Goal: Task Accomplishment & Management: Use online tool/utility

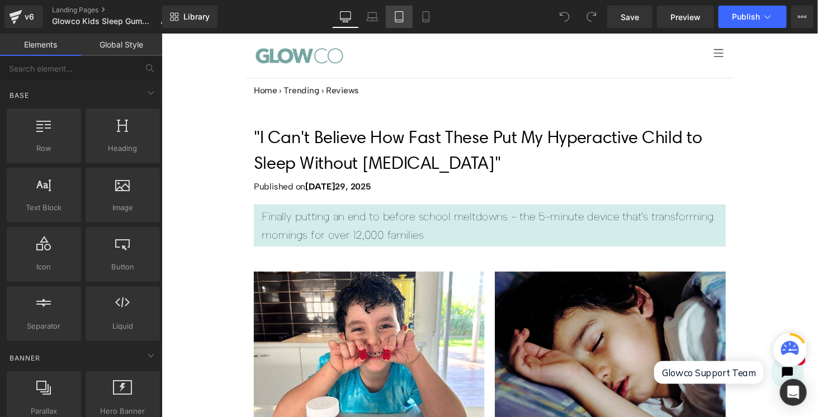
click at [402, 21] on icon at bounding box center [399, 16] width 11 height 11
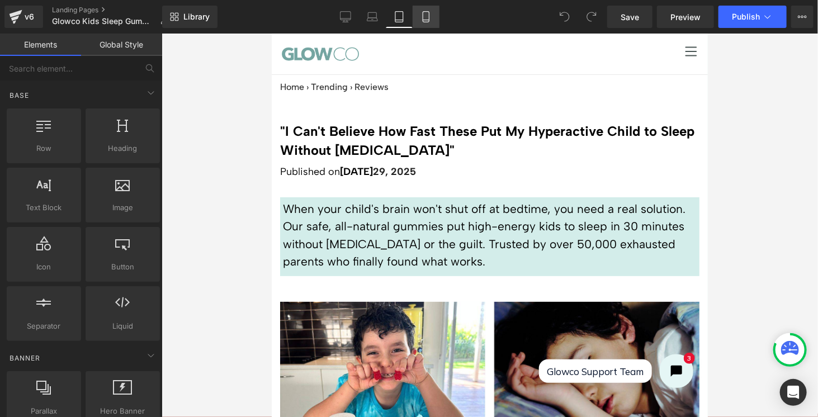
click at [427, 22] on icon at bounding box center [426, 17] width 6 height 11
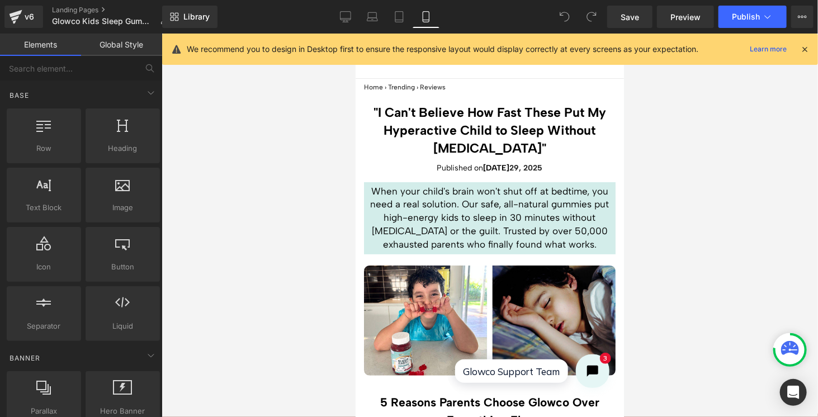
click at [805, 45] on icon at bounding box center [805, 49] width 10 height 10
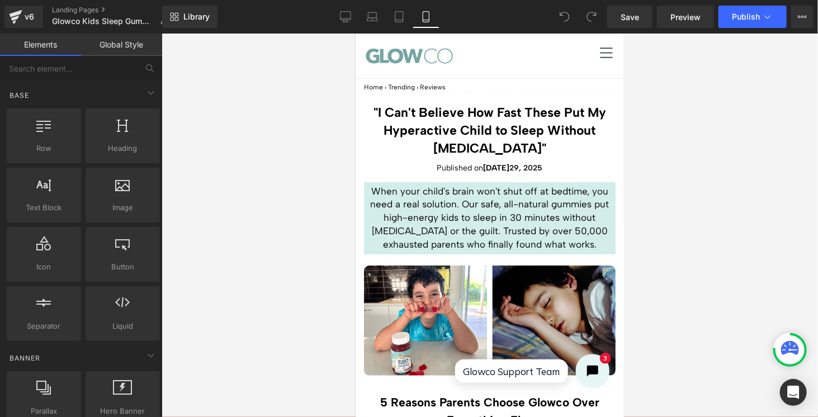
click at [734, 146] on div at bounding box center [490, 226] width 657 height 384
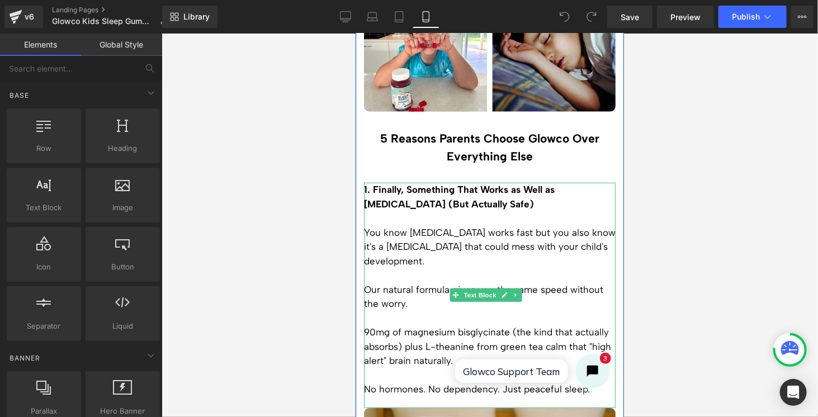
scroll to position [280, 0]
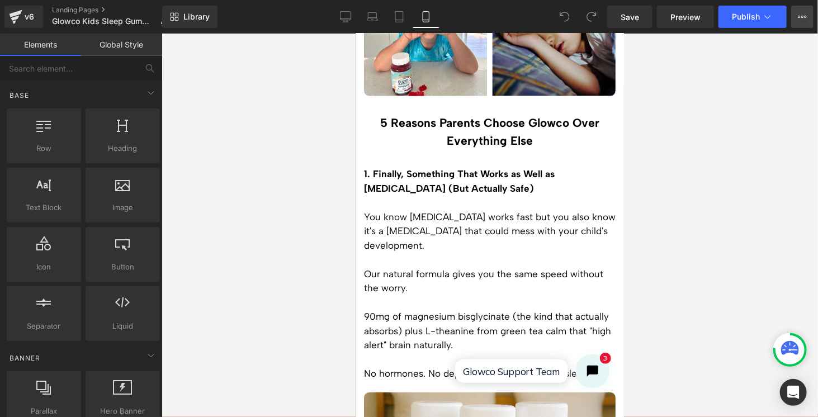
click at [800, 22] on button "View Live Page View with current Template Save Template to Library Schedule Pub…" at bounding box center [802, 17] width 22 height 22
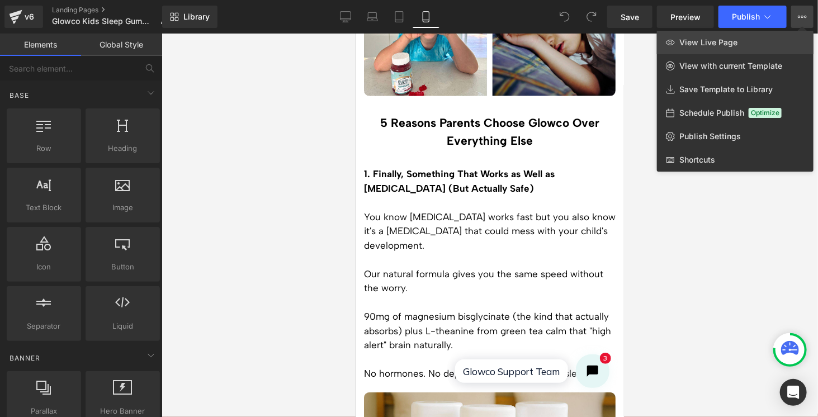
click at [717, 45] on span "View Live Page" at bounding box center [708, 42] width 58 height 10
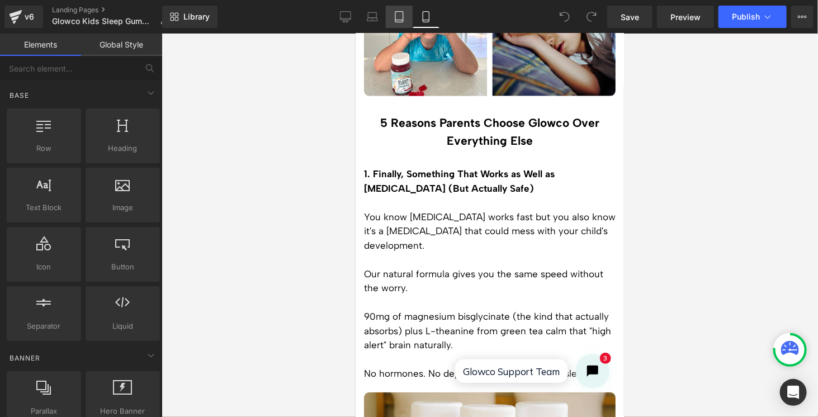
click at [402, 17] on icon at bounding box center [399, 16] width 11 height 11
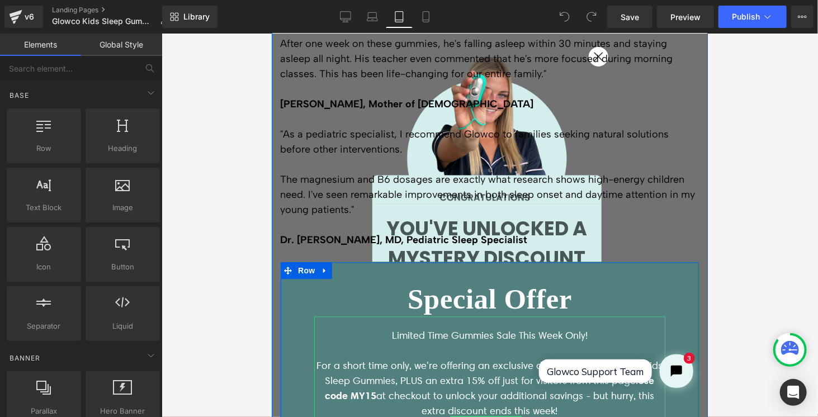
scroll to position [2792, 0]
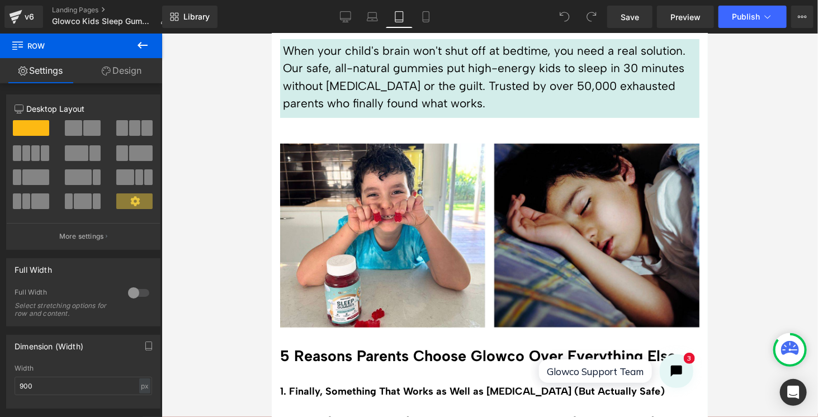
scroll to position [0, 0]
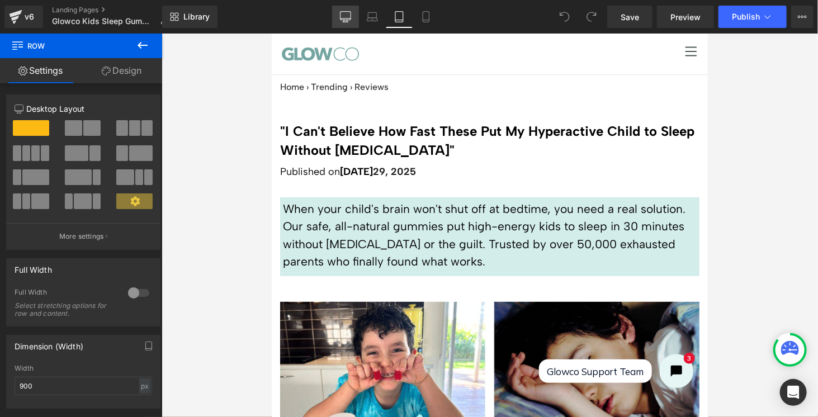
click at [354, 22] on link "Desktop" at bounding box center [345, 17] width 27 height 22
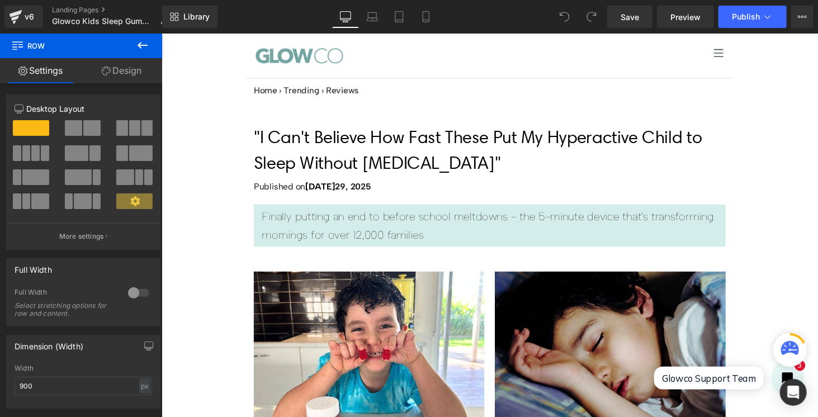
scroll to position [6, 0]
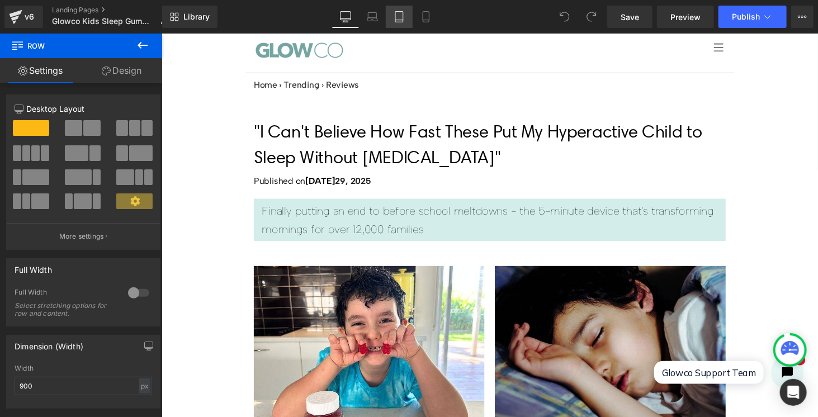
click at [405, 20] on link "Tablet" at bounding box center [399, 17] width 27 height 22
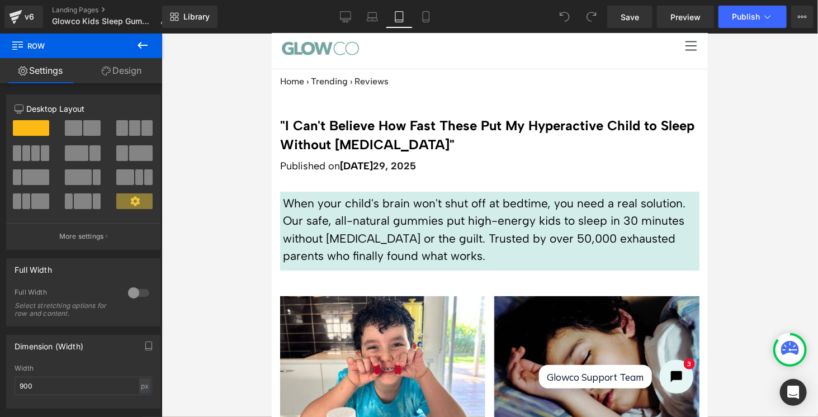
scroll to position [0, 0]
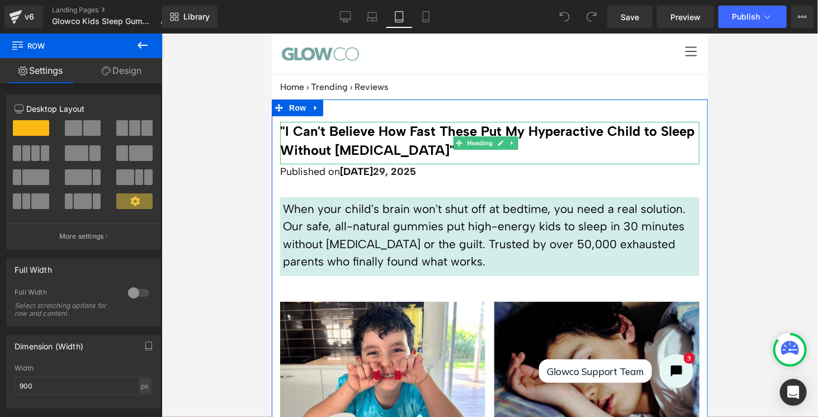
click at [377, 136] on h1 ""I Can't Believe How Fast These Put My Hyperactive Child to Sleep Without [MEDI…" at bounding box center [489, 139] width 419 height 37
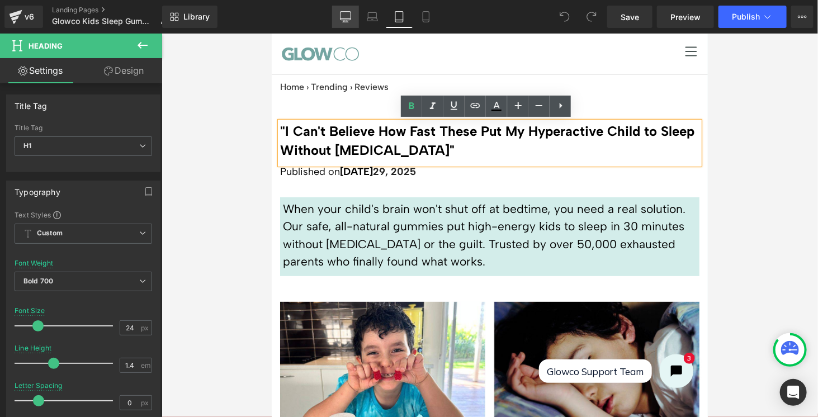
click at [341, 18] on icon at bounding box center [345, 16] width 11 height 8
type input "31.9"
type input "1.5"
type input "100"
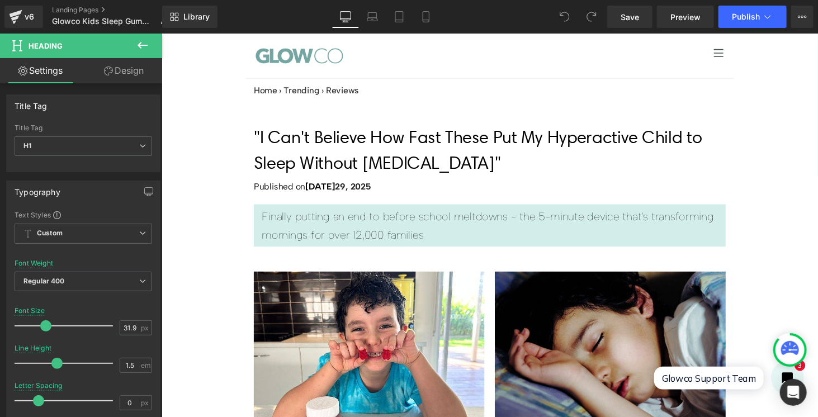
scroll to position [6, 0]
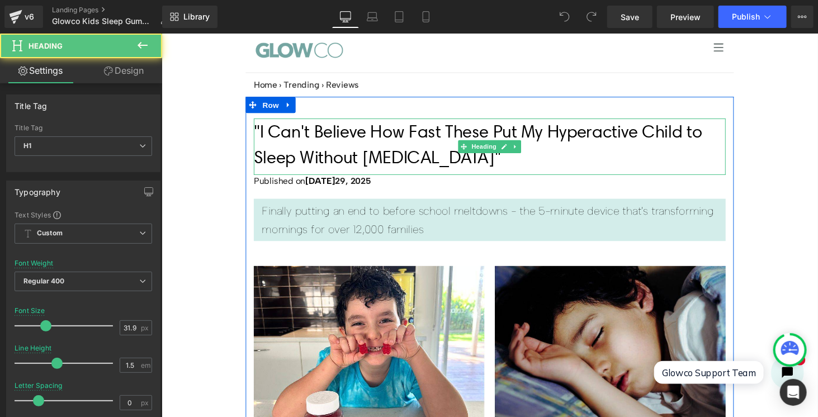
click at [340, 137] on h1 ""I Can't Believe How Fast These Put My Hyperactive Child to Sleep Without [MEDI…" at bounding box center [499, 148] width 487 height 54
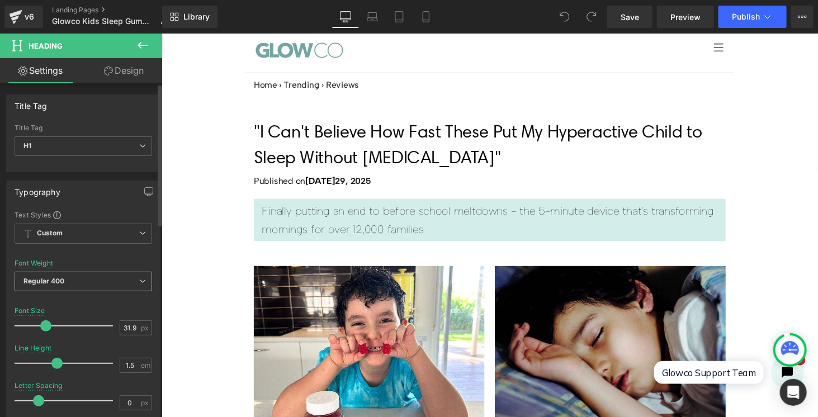
click at [85, 276] on span "Regular 400" at bounding box center [84, 282] width 138 height 20
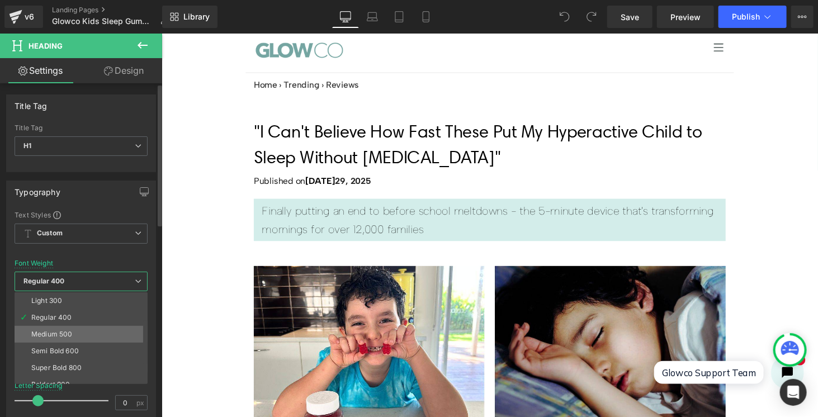
scroll to position [56, 0]
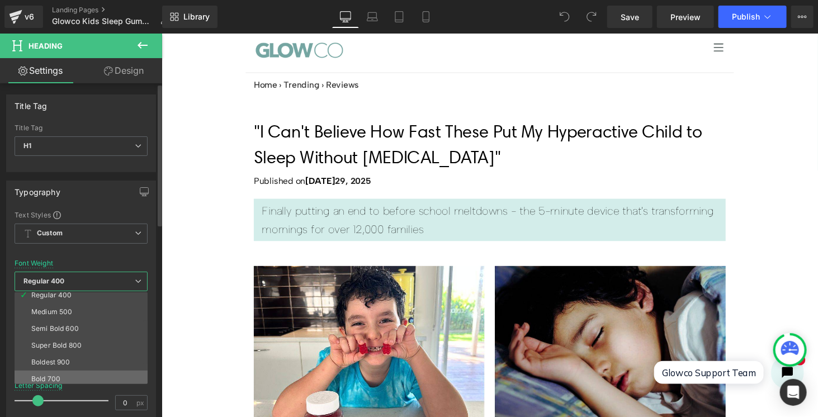
click at [61, 374] on li "Bold 700" at bounding box center [84, 379] width 138 height 17
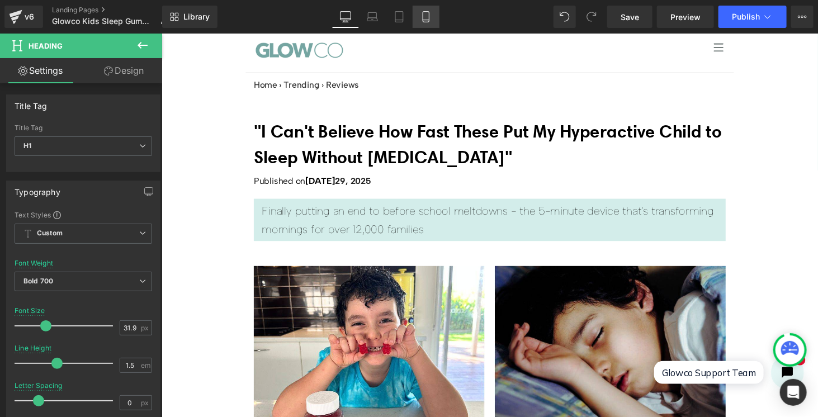
click at [418, 11] on link "Mobile" at bounding box center [426, 17] width 27 height 22
type input "23"
type input "1.4"
type input "100"
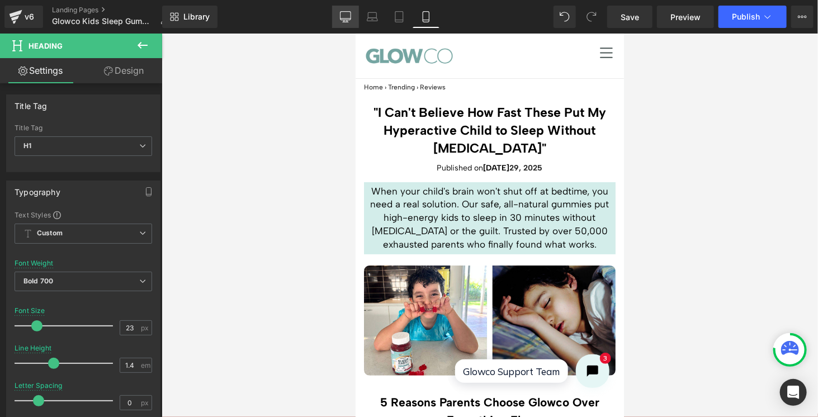
click at [352, 16] on link "Desktop" at bounding box center [345, 17] width 27 height 22
type input "31.9"
type input "1.5"
type input "100"
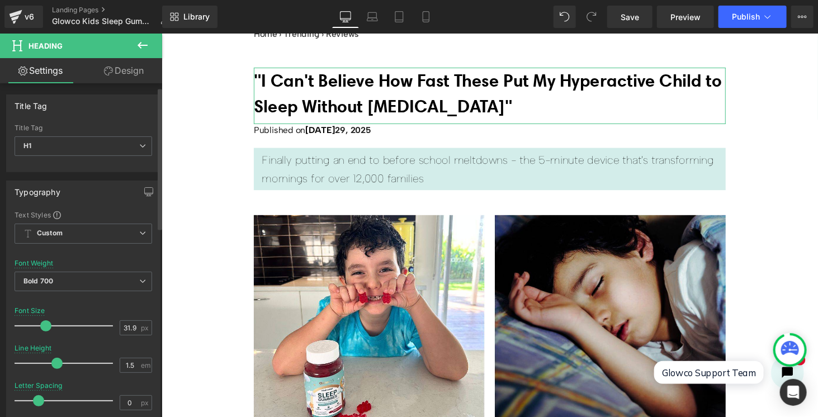
scroll to position [56, 0]
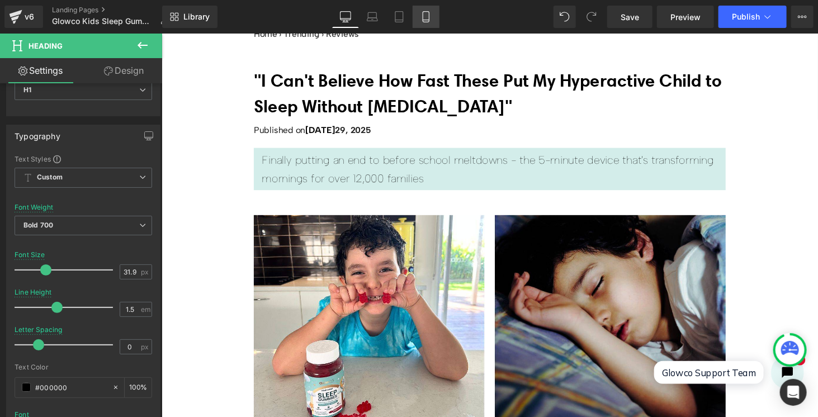
click at [427, 20] on icon at bounding box center [426, 20] width 6 height 0
type input "23"
type input "1.4"
type input "100"
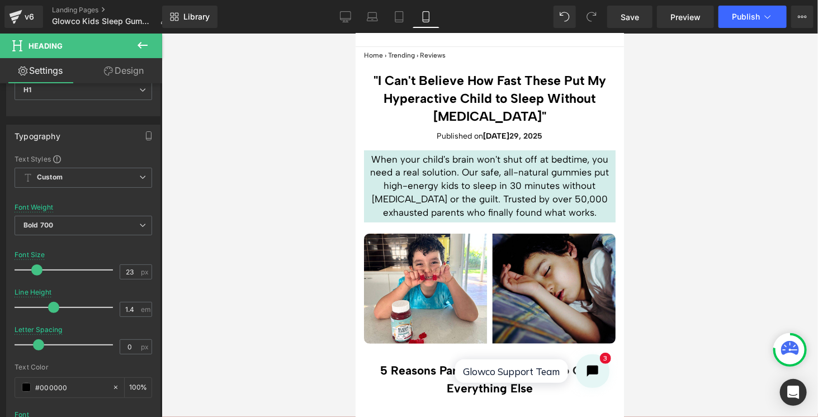
scroll to position [34, 0]
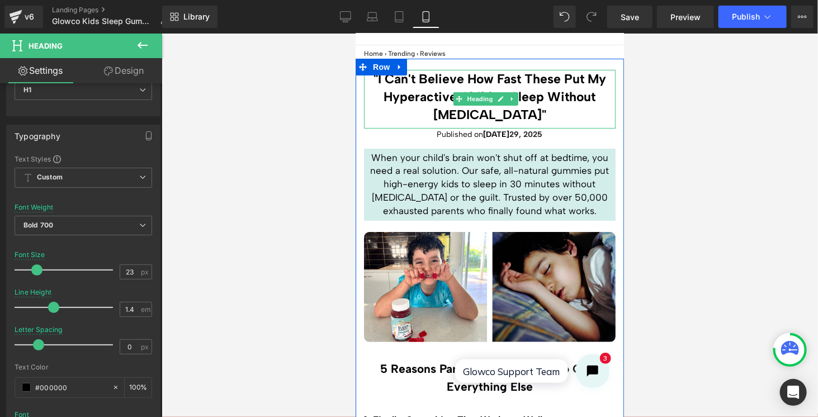
click at [456, 91] on div ""I Can't Believe How Fast These Put My Hyperactive Child to Sleep Without [MEDI…" at bounding box center [489, 98] width 252 height 59
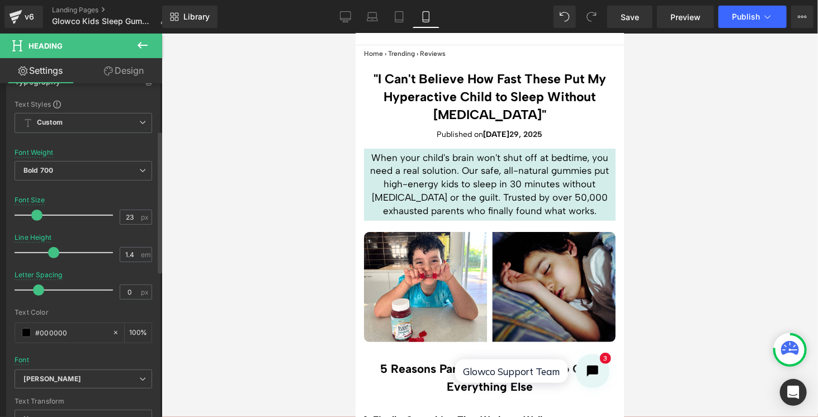
scroll to position [168, 0]
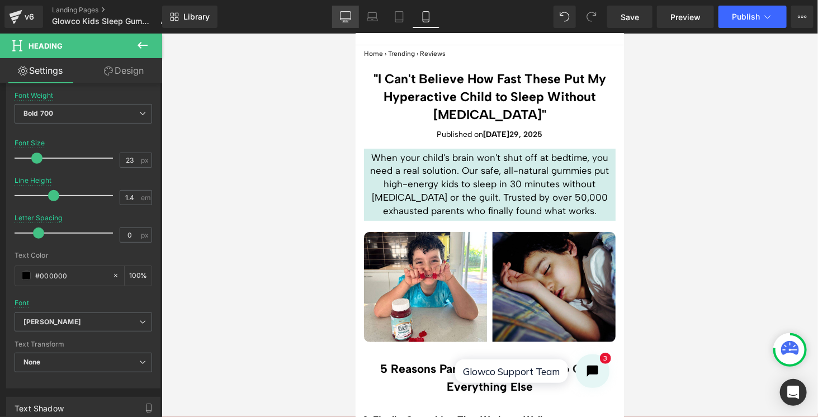
click at [348, 16] on icon at bounding box center [345, 16] width 11 height 11
type input "31.9"
type input "1.5"
type input "100"
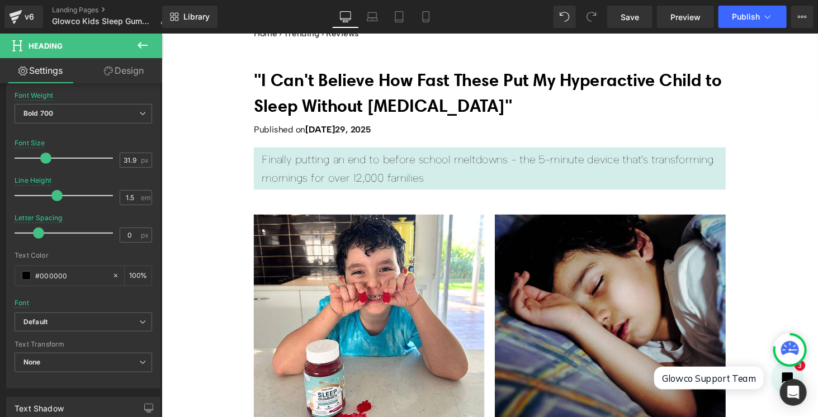
scroll to position [59, 0]
click at [422, 93] on h1 ""I Can't Believe How Fast These Put My Hyperactive Child to Sleep Without [MEDI…" at bounding box center [499, 95] width 487 height 54
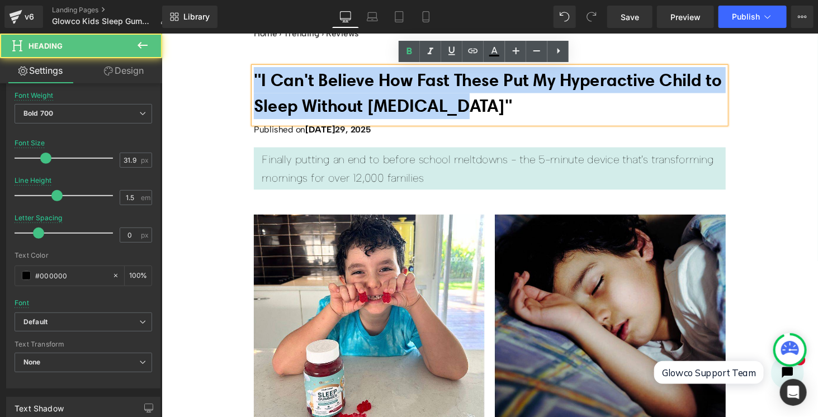
drag, startPoint x: 545, startPoint y: 107, endPoint x: 247, endPoint y: 80, distance: 299.3
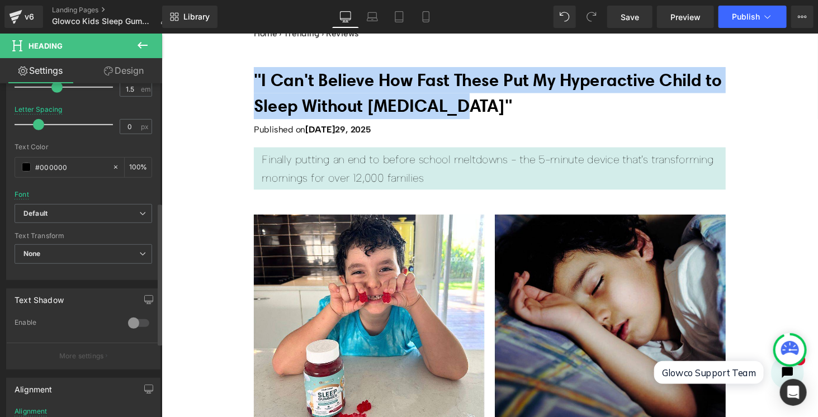
scroll to position [280, 0]
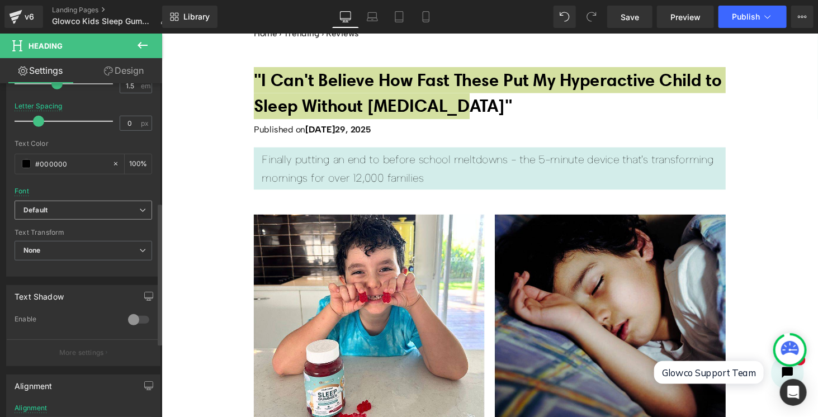
click at [65, 211] on b "Default" at bounding box center [81, 211] width 116 height 10
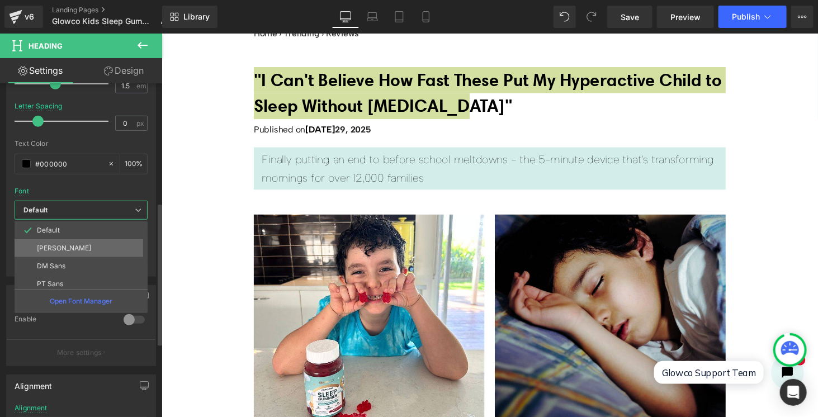
click at [65, 244] on p "[PERSON_NAME]" at bounding box center [64, 248] width 54 height 8
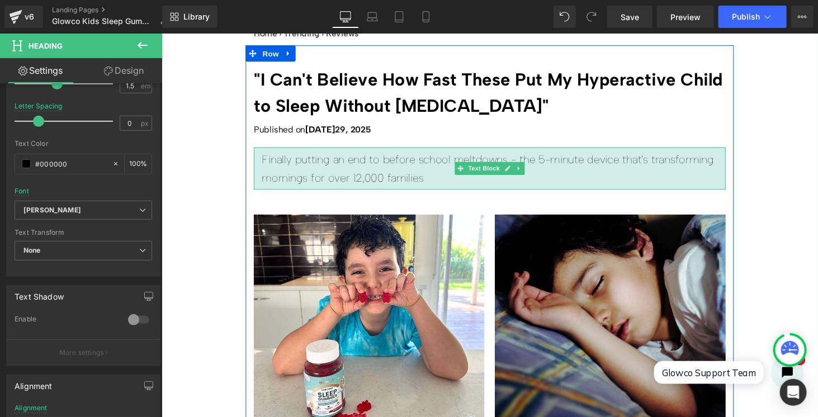
click at [366, 165] on p "Finally putting an end to before school meltdowns - the 5-minute device that's …" at bounding box center [500, 172] width 470 height 38
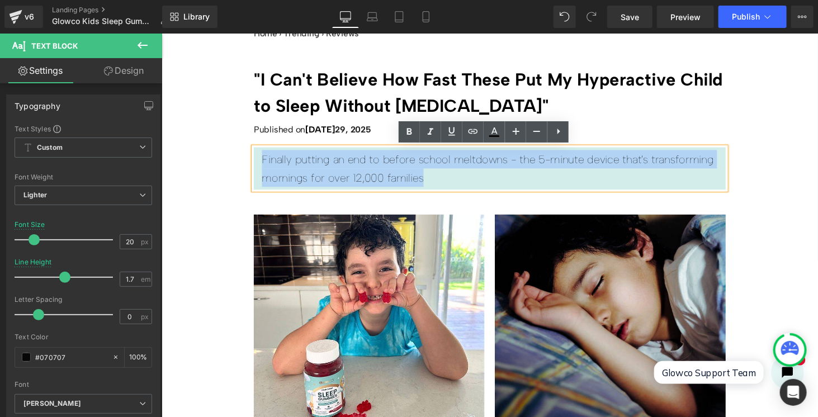
drag, startPoint x: 429, startPoint y: 180, endPoint x: 261, endPoint y: 160, distance: 168.9
click at [265, 160] on p "Finally putting an end to before school meltdowns - the 5-minute device that's …" at bounding box center [500, 172] width 470 height 38
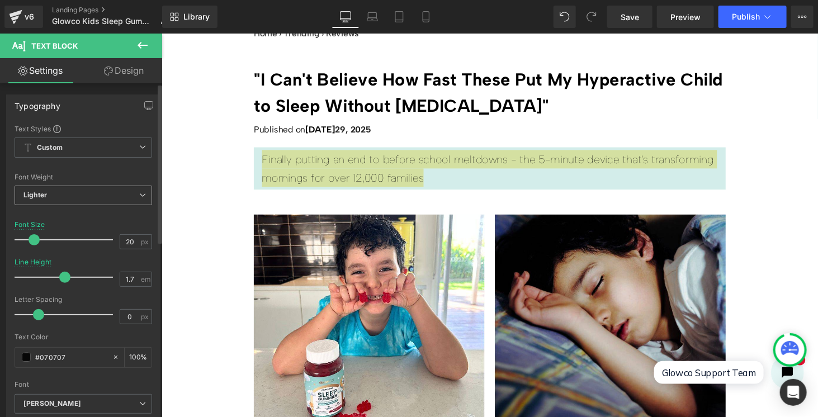
click at [57, 196] on span "Lighter" at bounding box center [84, 196] width 138 height 20
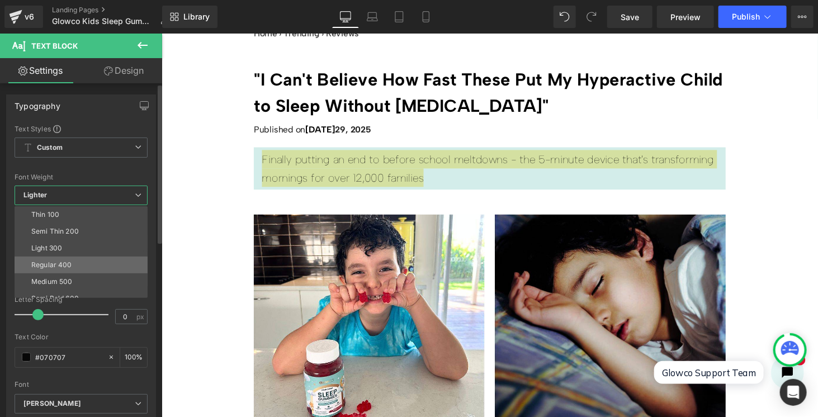
click at [72, 262] on li "Regular 400" at bounding box center [84, 265] width 138 height 17
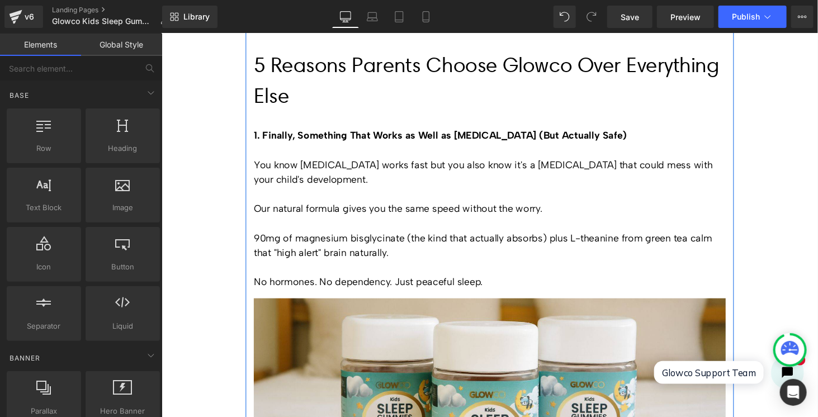
scroll to position [391, 0]
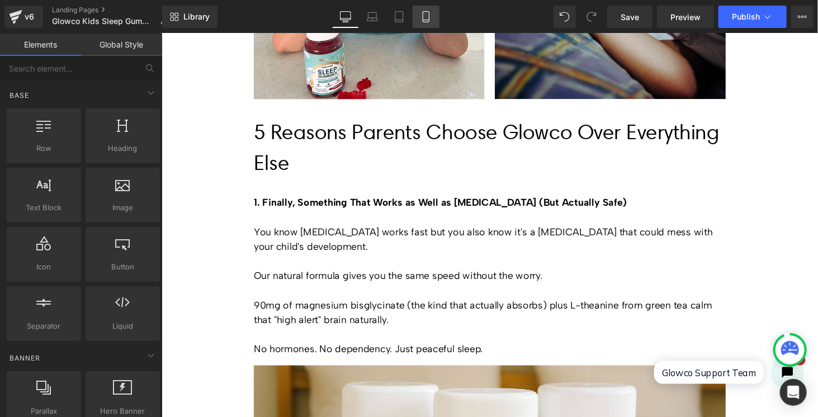
click at [423, 18] on icon at bounding box center [426, 16] width 11 height 11
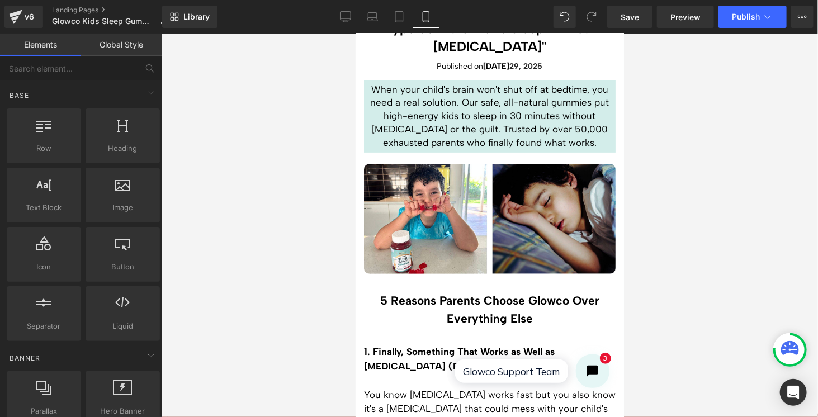
scroll to position [0, 0]
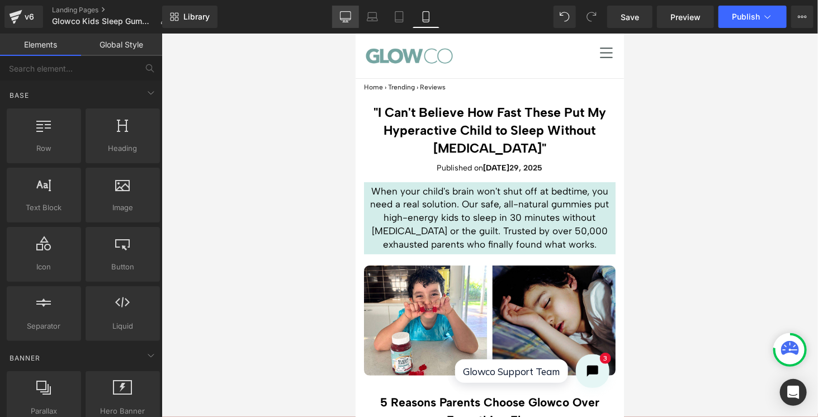
click at [353, 20] on link "Desktop" at bounding box center [345, 17] width 27 height 22
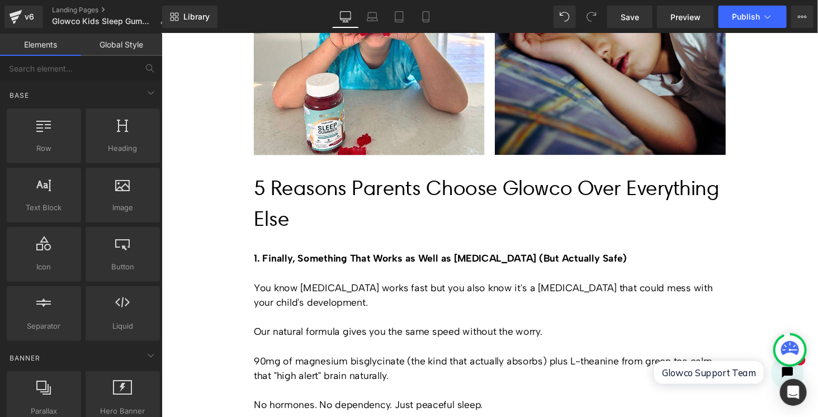
scroll to position [336, 0]
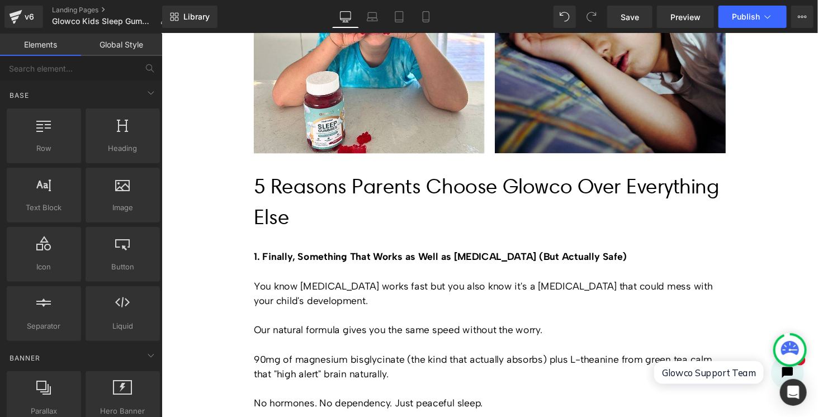
click at [309, 191] on h2 "5 Reasons Parents Choose Glowco Over Everything Else" at bounding box center [499, 206] width 487 height 64
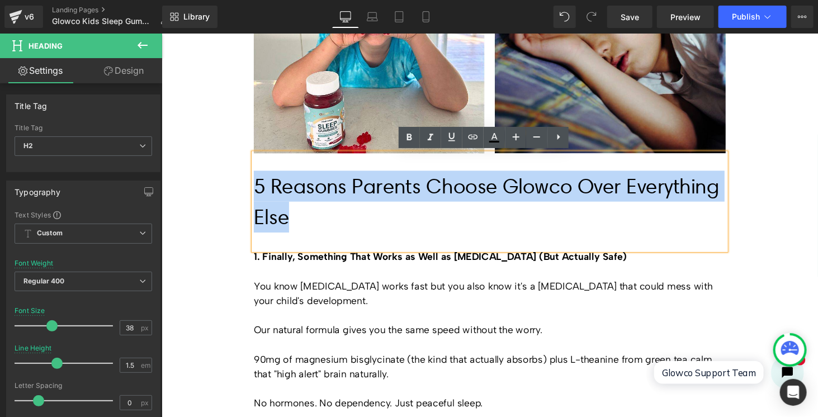
drag, startPoint x: 408, startPoint y: 222, endPoint x: 256, endPoint y: 185, distance: 157.2
click at [256, 185] on h2 "5 Reasons Parents Choose Glowco Over Everything Else" at bounding box center [499, 206] width 487 height 64
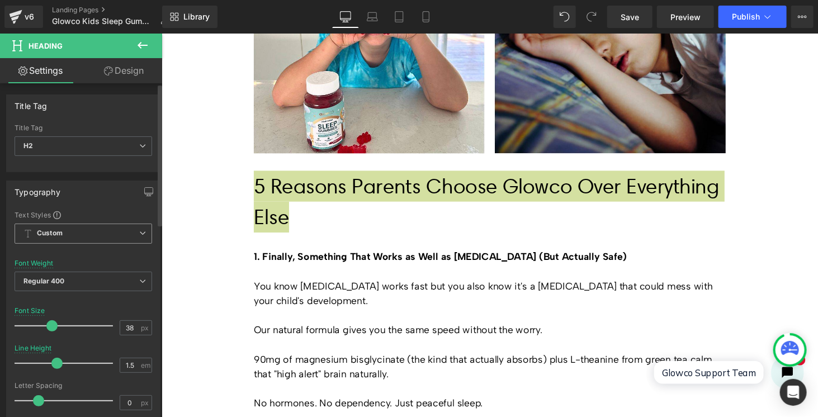
click at [87, 237] on span "Custom" at bounding box center [84, 234] width 138 height 20
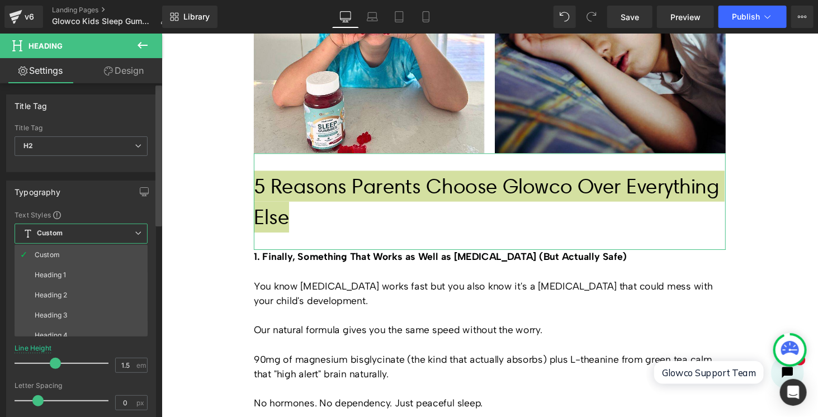
click at [155, 220] on b at bounding box center [158, 156] width 7 height 141
click at [144, 213] on div "Text Styles" at bounding box center [81, 214] width 133 height 9
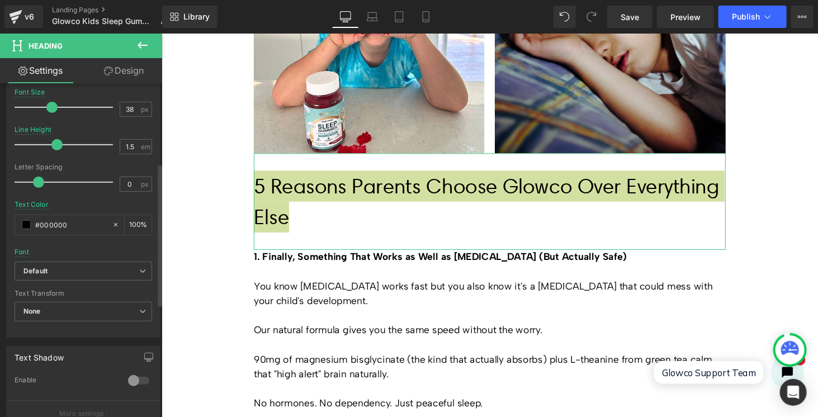
scroll to position [224, 0]
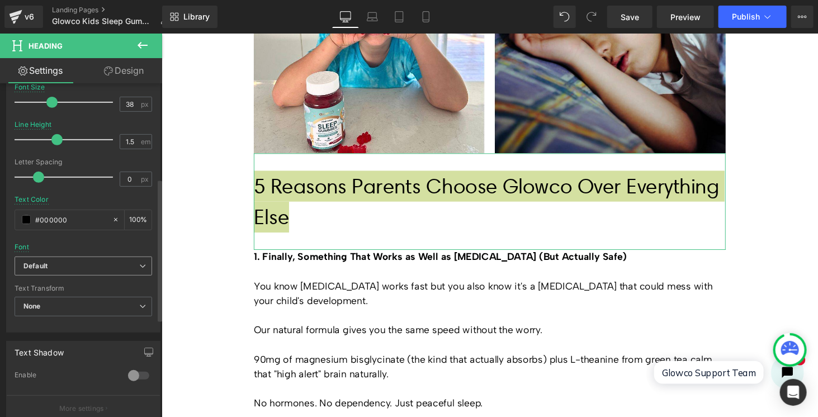
click at [79, 263] on b "Default" at bounding box center [81, 267] width 116 height 10
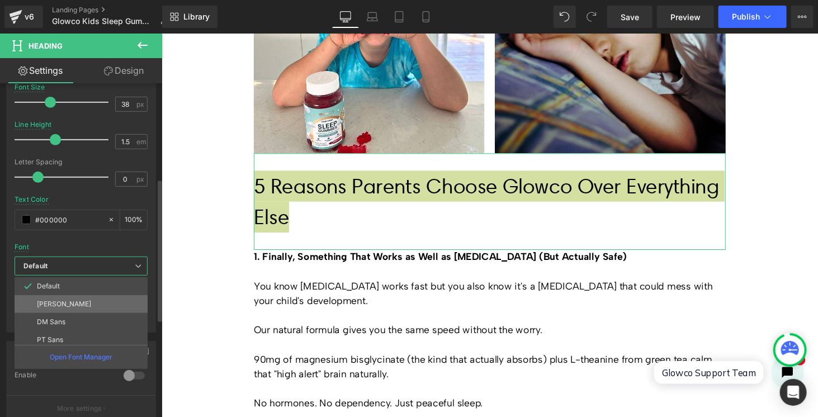
click at [70, 304] on p "[PERSON_NAME]" at bounding box center [64, 304] width 54 height 8
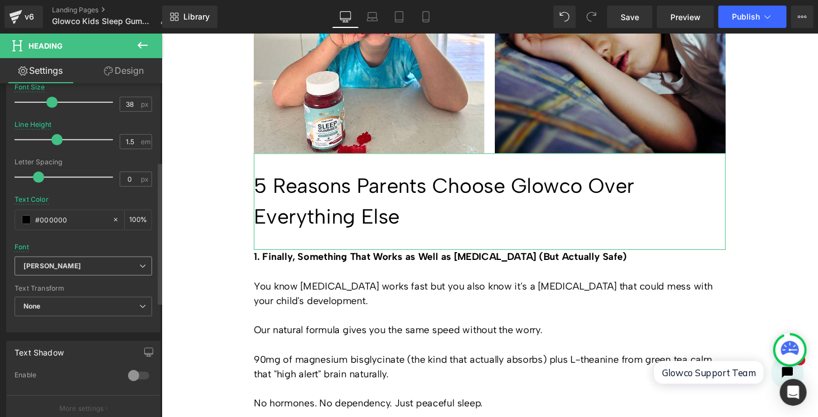
scroll to position [112, 0]
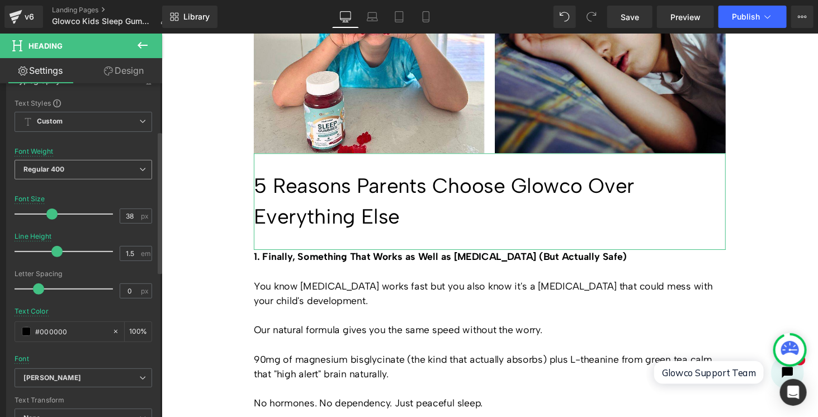
click at [74, 174] on span "Regular 400" at bounding box center [84, 170] width 138 height 20
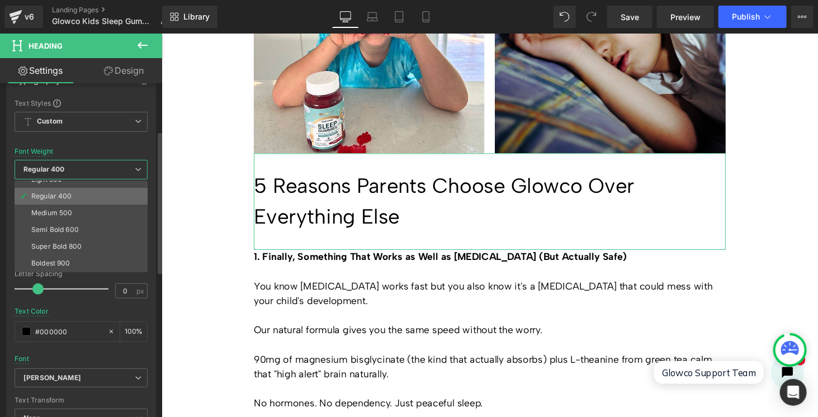
scroll to position [56, 0]
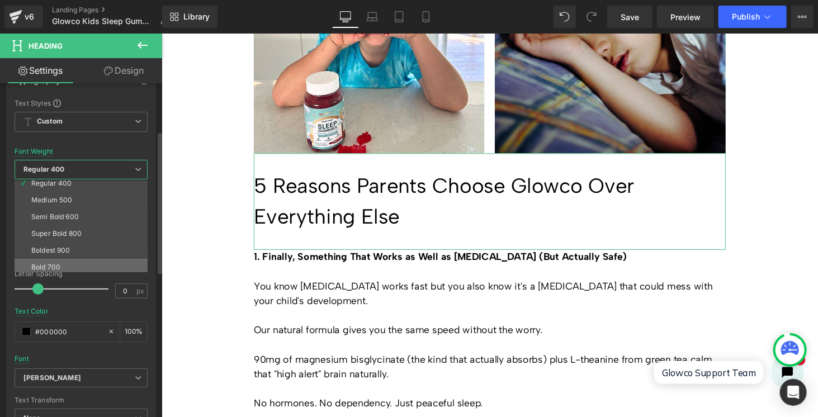
click at [65, 259] on li "Bold 700" at bounding box center [84, 267] width 138 height 17
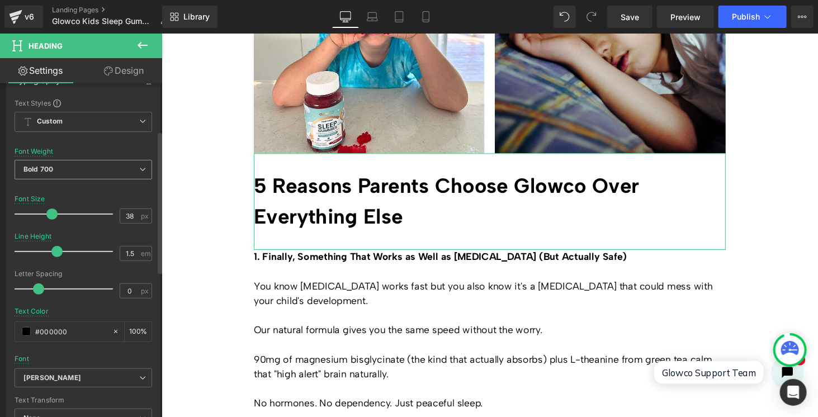
click at [74, 171] on span "Bold 700" at bounding box center [84, 170] width 138 height 20
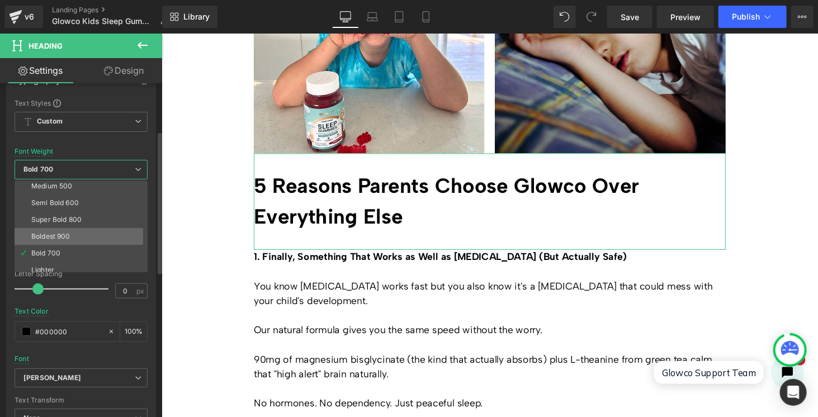
scroll to position [92, 0]
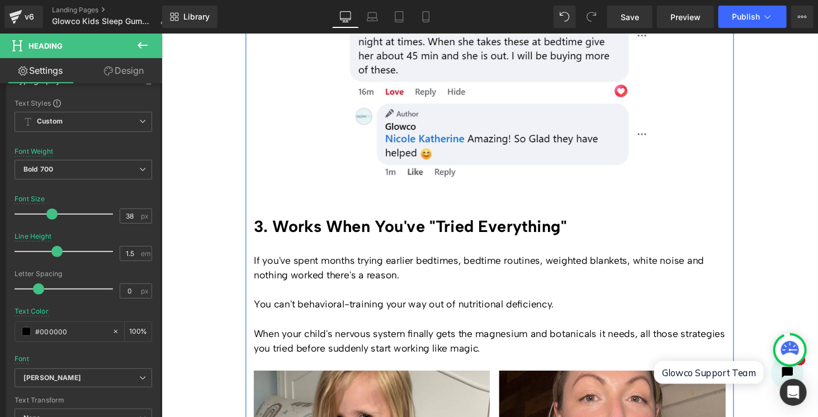
scroll to position [1230, 0]
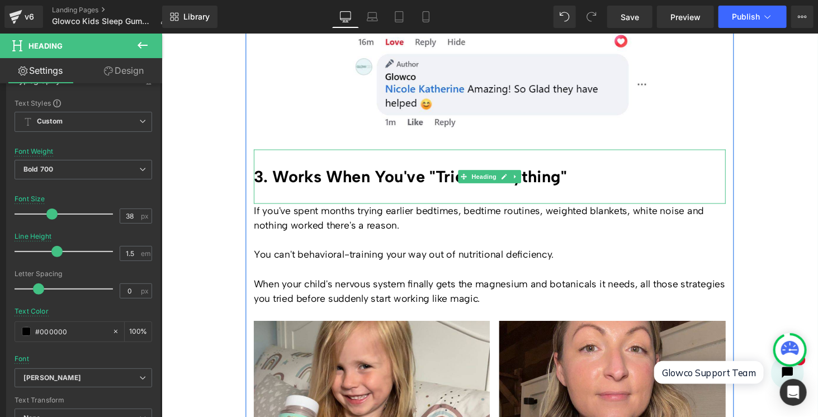
click at [387, 177] on h2 "3. Works When You've "Tried Everything"" at bounding box center [499, 181] width 487 height 20
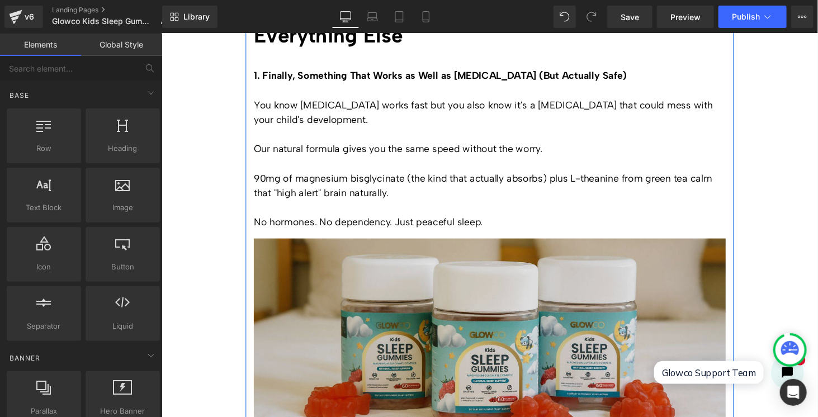
scroll to position [391, 0]
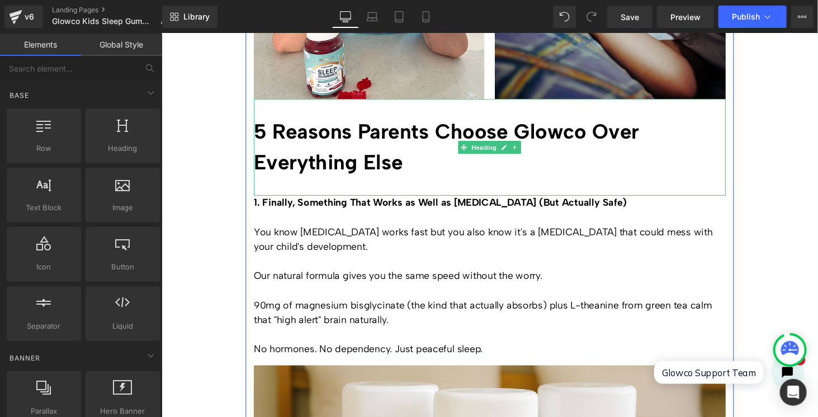
click at [351, 148] on h2 "5 Reasons Parents Choose Glowco Over Everything Else" at bounding box center [499, 151] width 487 height 64
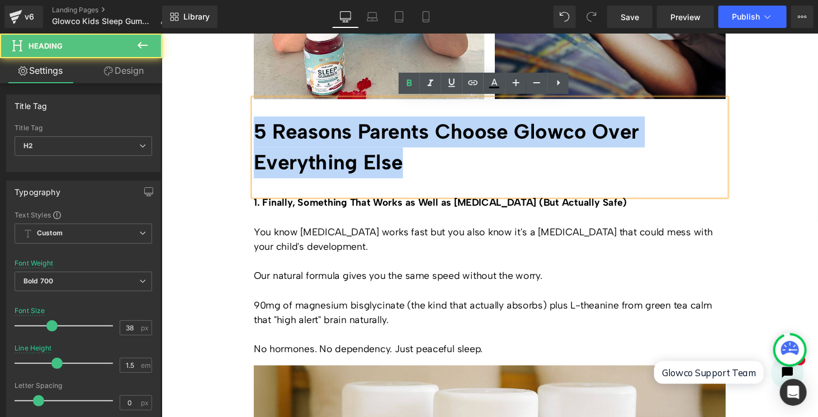
drag, startPoint x: 412, startPoint y: 167, endPoint x: 257, endPoint y: 134, distance: 157.8
click at [257, 134] on h2 "5 Reasons Parents Choose Glowco Over Everything Else" at bounding box center [499, 151] width 487 height 64
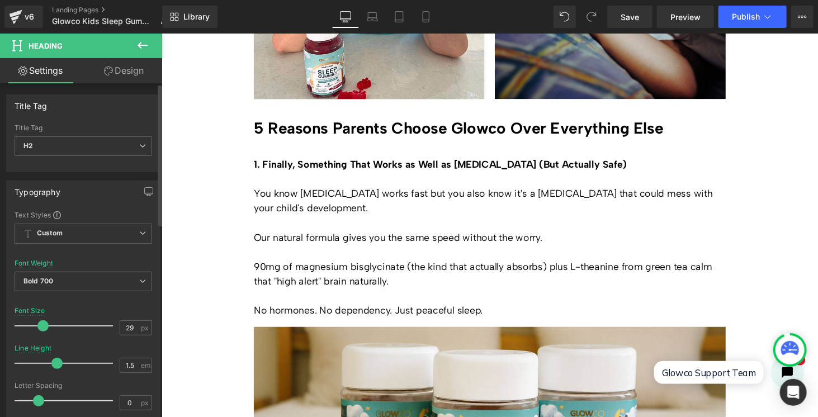
type input "30"
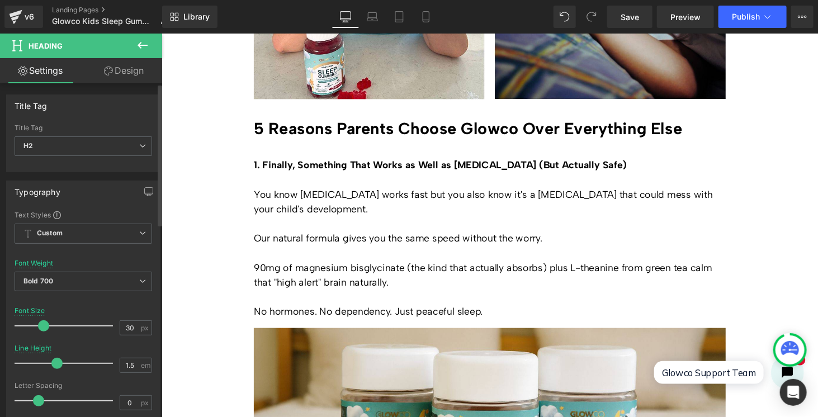
drag, startPoint x: 49, startPoint y: 323, endPoint x: 41, endPoint y: 325, distance: 8.1
click at [41, 325] on span at bounding box center [43, 325] width 11 height 11
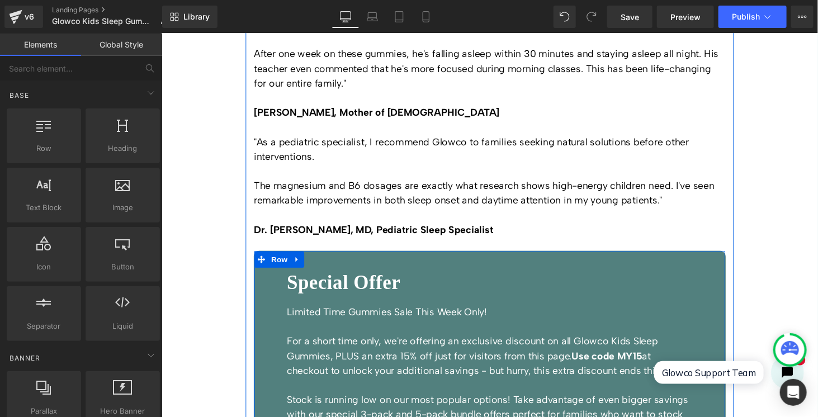
scroll to position [3355, 0]
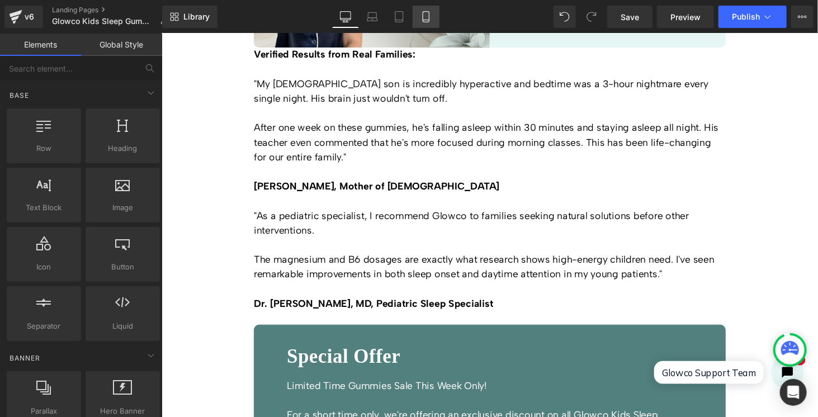
click at [428, 17] on icon at bounding box center [426, 16] width 11 height 11
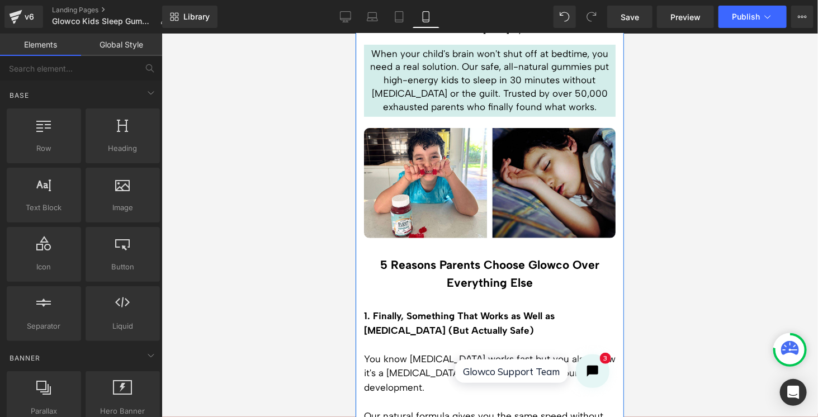
scroll to position [0, 0]
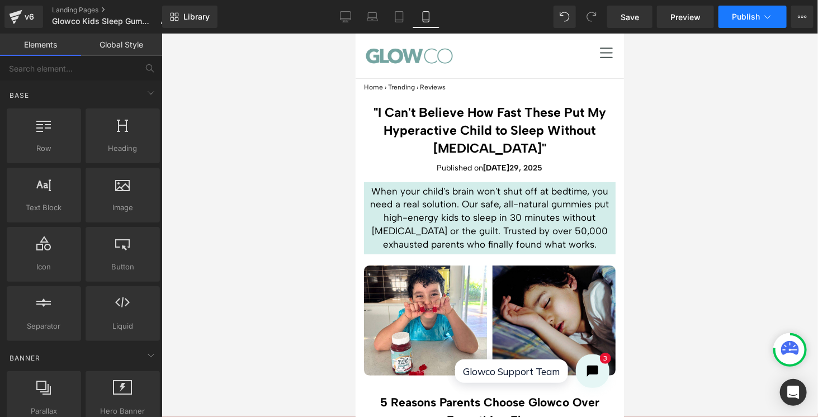
click at [766, 14] on icon at bounding box center [767, 16] width 11 height 11
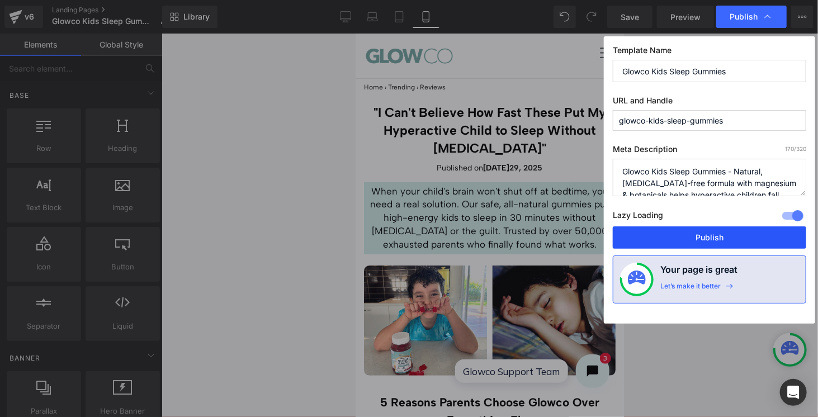
click at [694, 237] on button "Publish" at bounding box center [709, 237] width 193 height 22
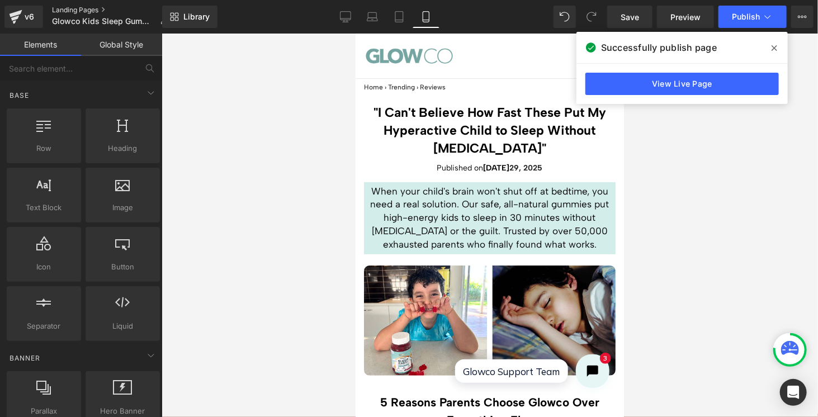
click at [77, 9] on link "Landing Pages" at bounding box center [114, 10] width 125 height 9
